Goal: Transaction & Acquisition: Purchase product/service

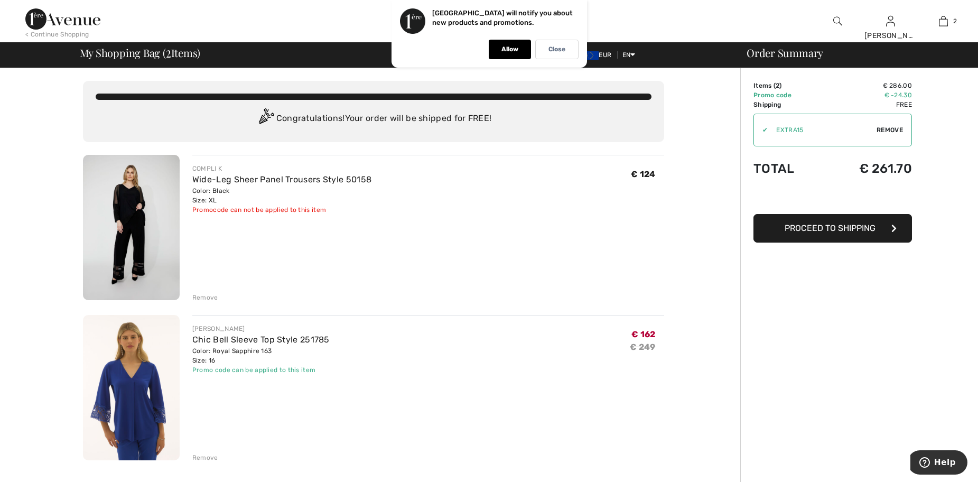
click at [201, 294] on div "Remove" at bounding box center [205, 298] width 26 height 10
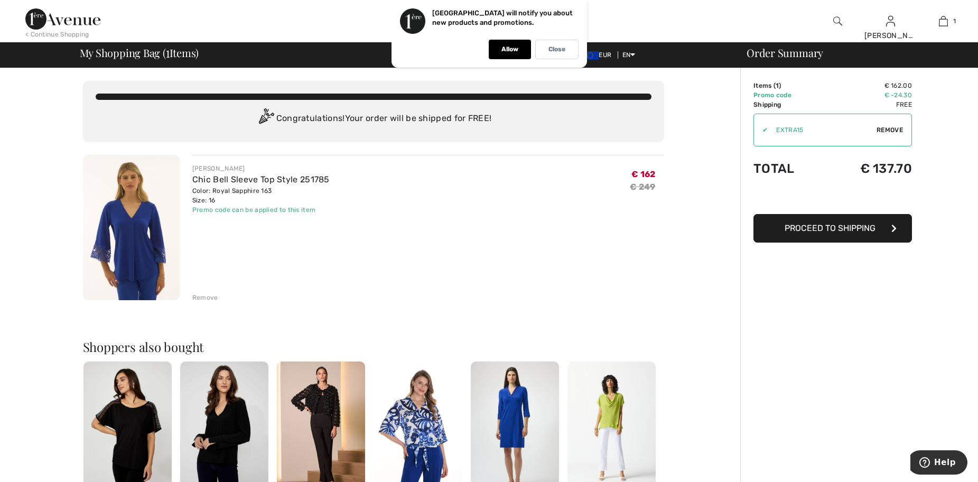
click at [838, 231] on span "Proceed to Shipping" at bounding box center [829, 228] width 91 height 10
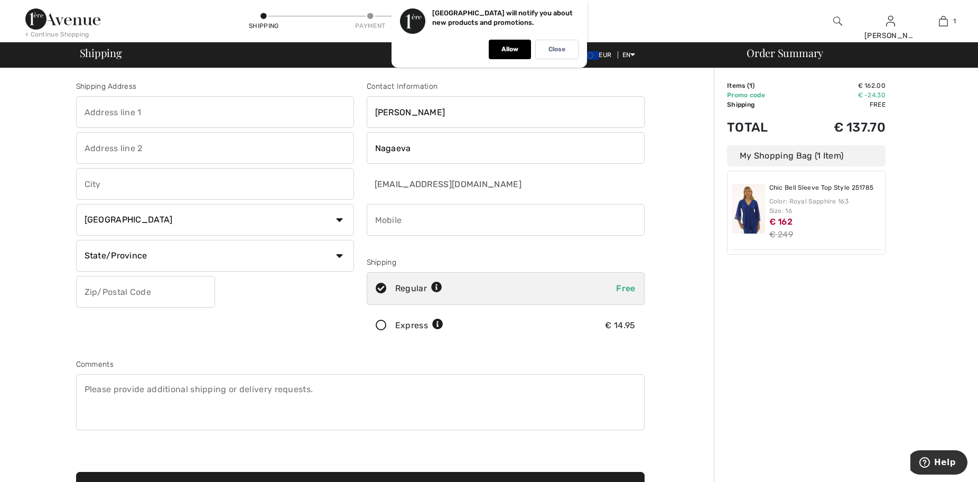
click at [175, 111] on input "text" at bounding box center [215, 112] width 278 height 32
type input "[STREET_ADDRESS]"
type input "[GEOGRAPHIC_DATA]"
select select "DE"
type input "1030"
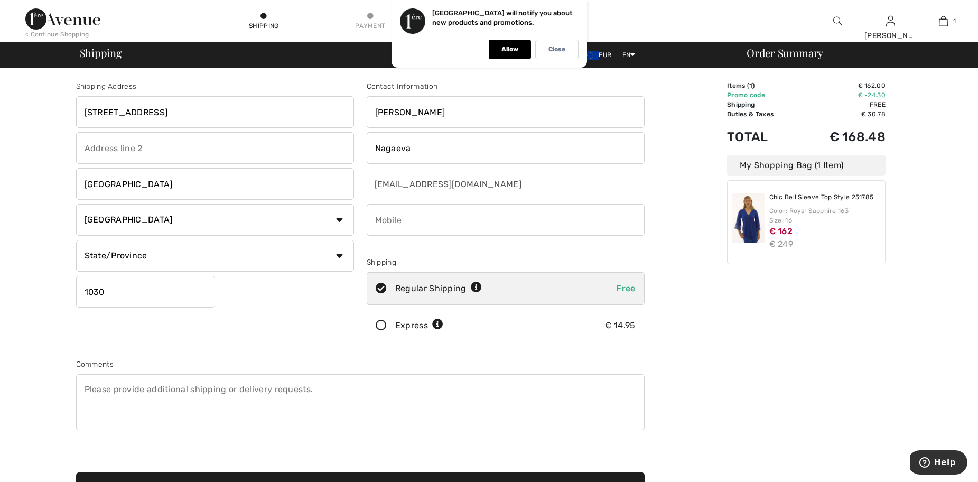
click at [151, 109] on input "[STREET_ADDRESS]" at bounding box center [215, 112] width 278 height 32
type input "[STREET_ADDRESS]"
click at [93, 183] on input "[GEOGRAPHIC_DATA]" at bounding box center [215, 184] width 278 height 32
click at [91, 182] on input "[GEOGRAPHIC_DATA]" at bounding box center [215, 184] width 278 height 32
type input "[GEOGRAPHIC_DATA]"
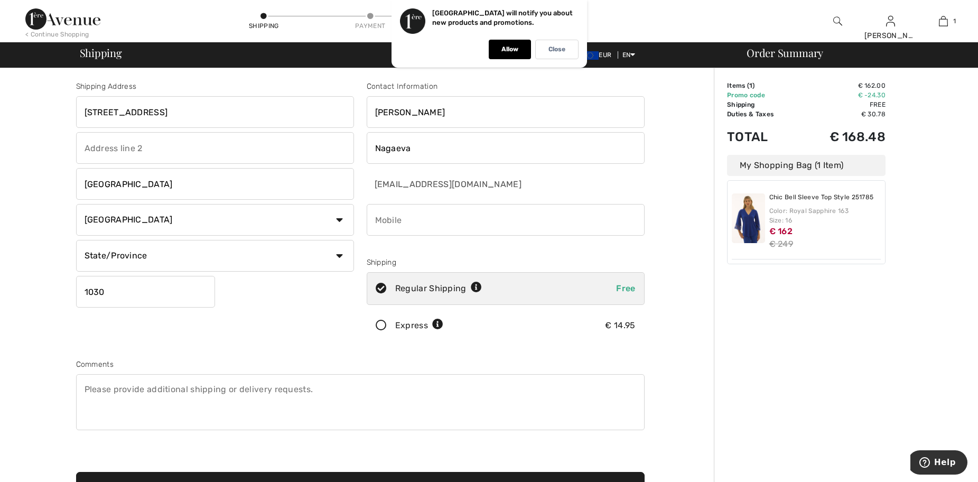
click at [341, 220] on select "Country [GEOGRAPHIC_DATA] [GEOGRAPHIC_DATA] [GEOGRAPHIC_DATA] [GEOGRAPHIC_DATA]…" at bounding box center [215, 220] width 278 height 32
select select "AT"
click at [76, 204] on select "Country [GEOGRAPHIC_DATA] [GEOGRAPHIC_DATA] [GEOGRAPHIC_DATA] [GEOGRAPHIC_DATA]…" at bounding box center [215, 220] width 278 height 32
click at [338, 254] on select "State/Province [GEOGRAPHIC_DATA] [GEOGRAPHIC_DATA] [GEOGRAPHIC_DATA] [GEOGRAPHI…" at bounding box center [215, 256] width 278 height 32
select select "WIE"
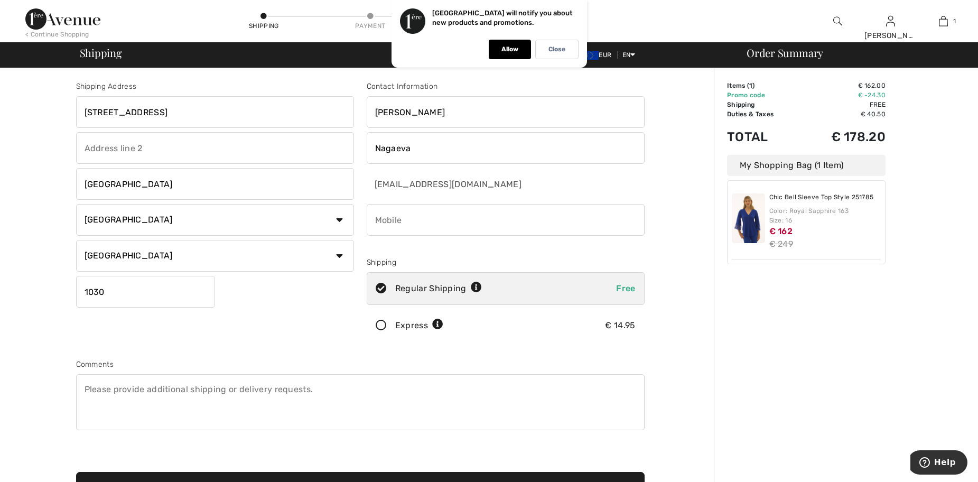
click at [76, 240] on select "State/Province [GEOGRAPHIC_DATA] [GEOGRAPHIC_DATA] [GEOGRAPHIC_DATA] [GEOGRAPHI…" at bounding box center [215, 256] width 278 height 32
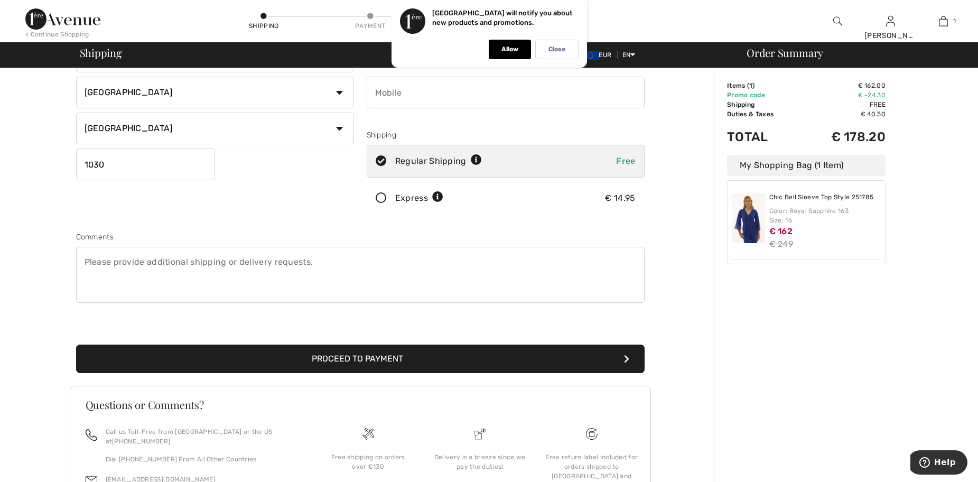
scroll to position [158, 0]
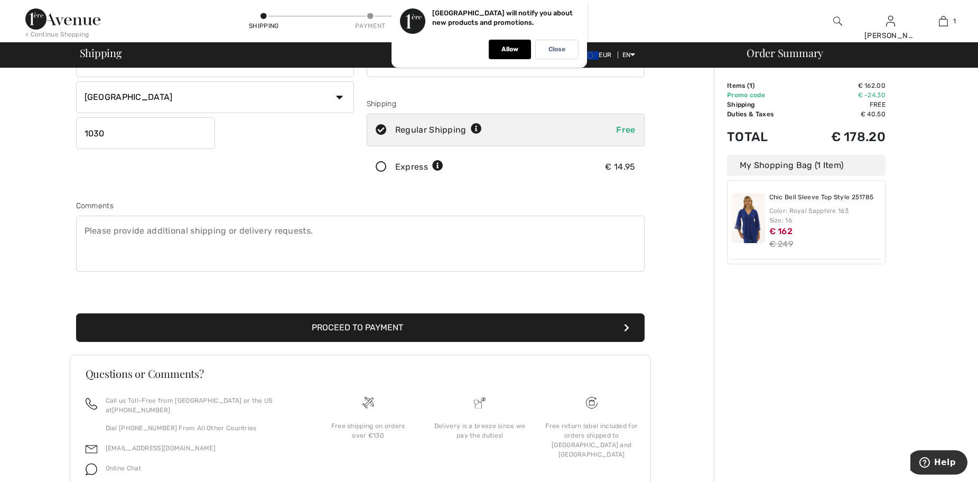
drag, startPoint x: 305, startPoint y: 232, endPoint x: 79, endPoint y: 230, distance: 226.6
click at [80, 231] on textarea at bounding box center [360, 243] width 568 height 56
drag, startPoint x: 80, startPoint y: 229, endPoint x: 179, endPoint y: 249, distance: 101.3
click at [179, 249] on textarea at bounding box center [360, 243] width 568 height 56
drag, startPoint x: 82, startPoint y: 230, endPoint x: 170, endPoint y: 241, distance: 88.3
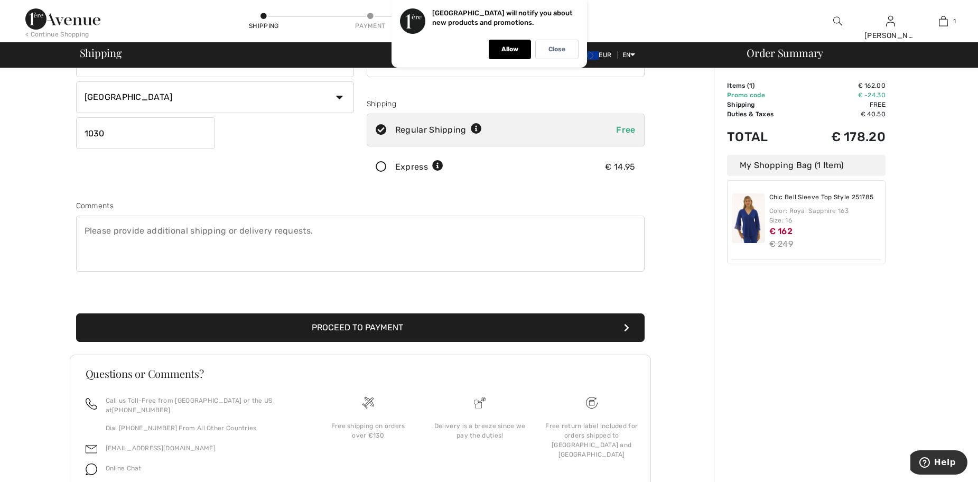
click at [170, 241] on textarea at bounding box center [360, 243] width 568 height 56
drag, startPoint x: 313, startPoint y: 229, endPoint x: 168, endPoint y: 233, distance: 144.2
click at [195, 229] on textarea at bounding box center [360, 243] width 568 height 56
drag, startPoint x: 166, startPoint y: 234, endPoint x: 115, endPoint y: 249, distance: 52.7
click at [116, 249] on textarea at bounding box center [360, 243] width 568 height 56
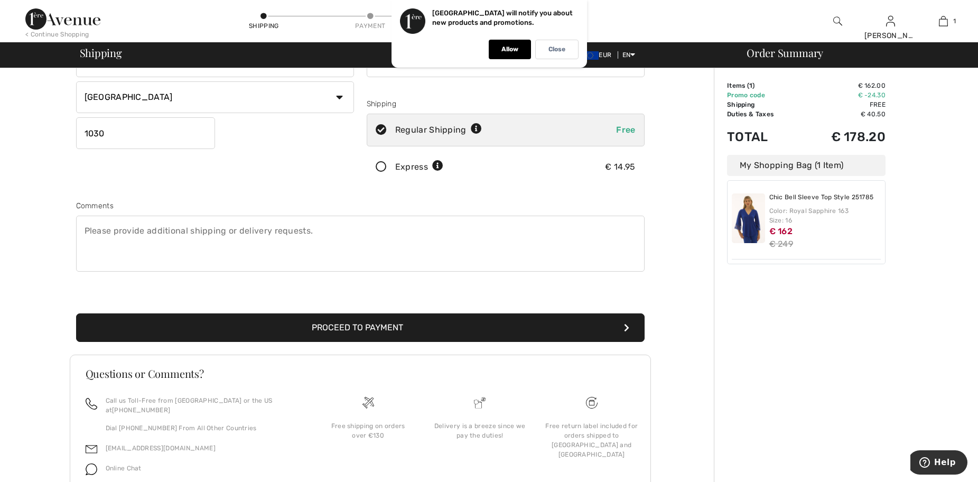
click at [283, 242] on textarea at bounding box center [360, 243] width 568 height 56
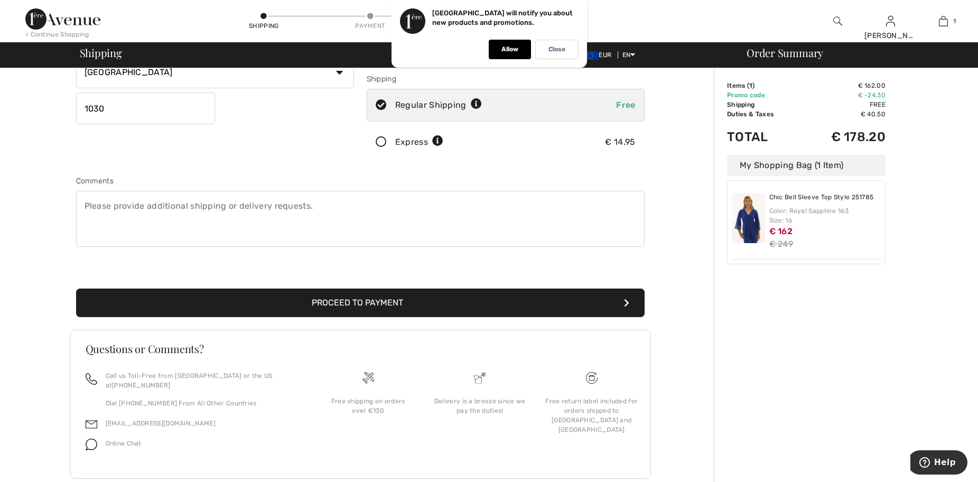
scroll to position [197, 0]
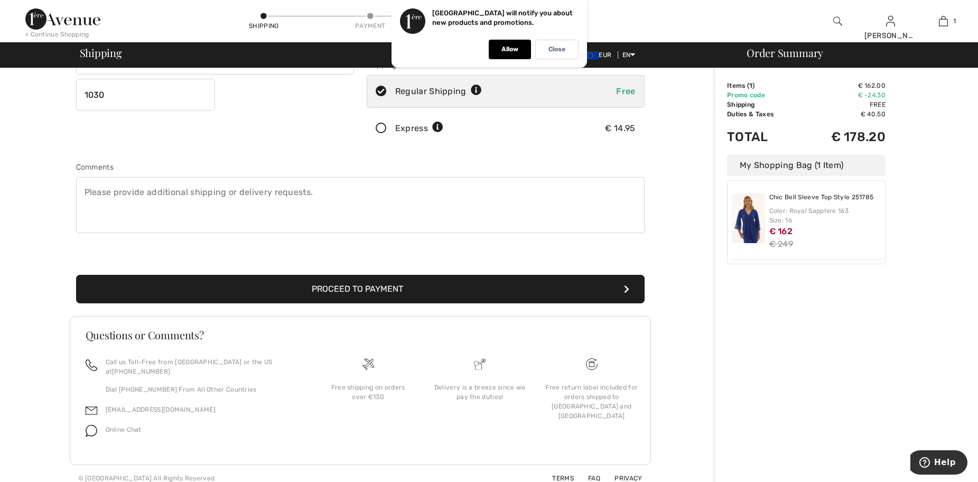
click at [360, 288] on button "Proceed to Payment" at bounding box center [360, 289] width 568 height 29
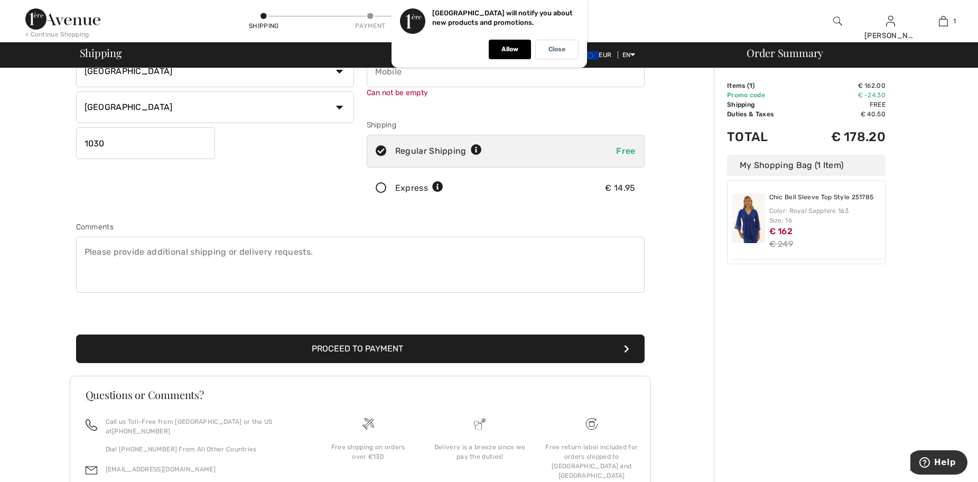
scroll to position [119, 0]
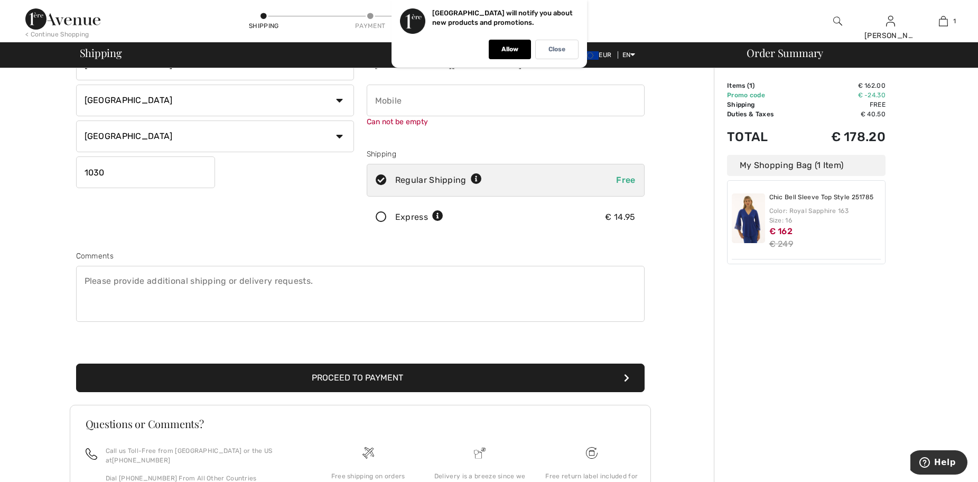
click at [397, 103] on input "phone" at bounding box center [506, 101] width 278 height 32
type input "+"
type input "4369911314012"
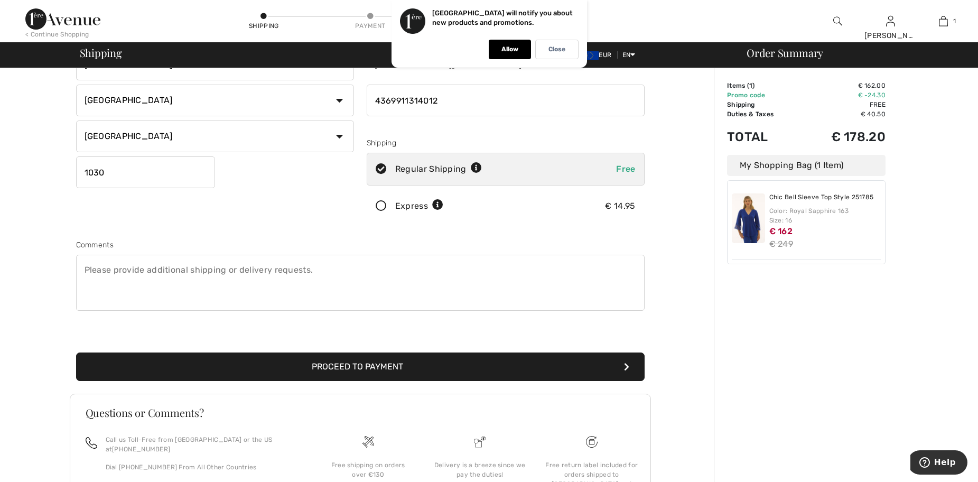
click at [370, 376] on button "Proceed to Payment" at bounding box center [360, 366] width 568 height 29
